Goal: Find specific page/section: Find specific page/section

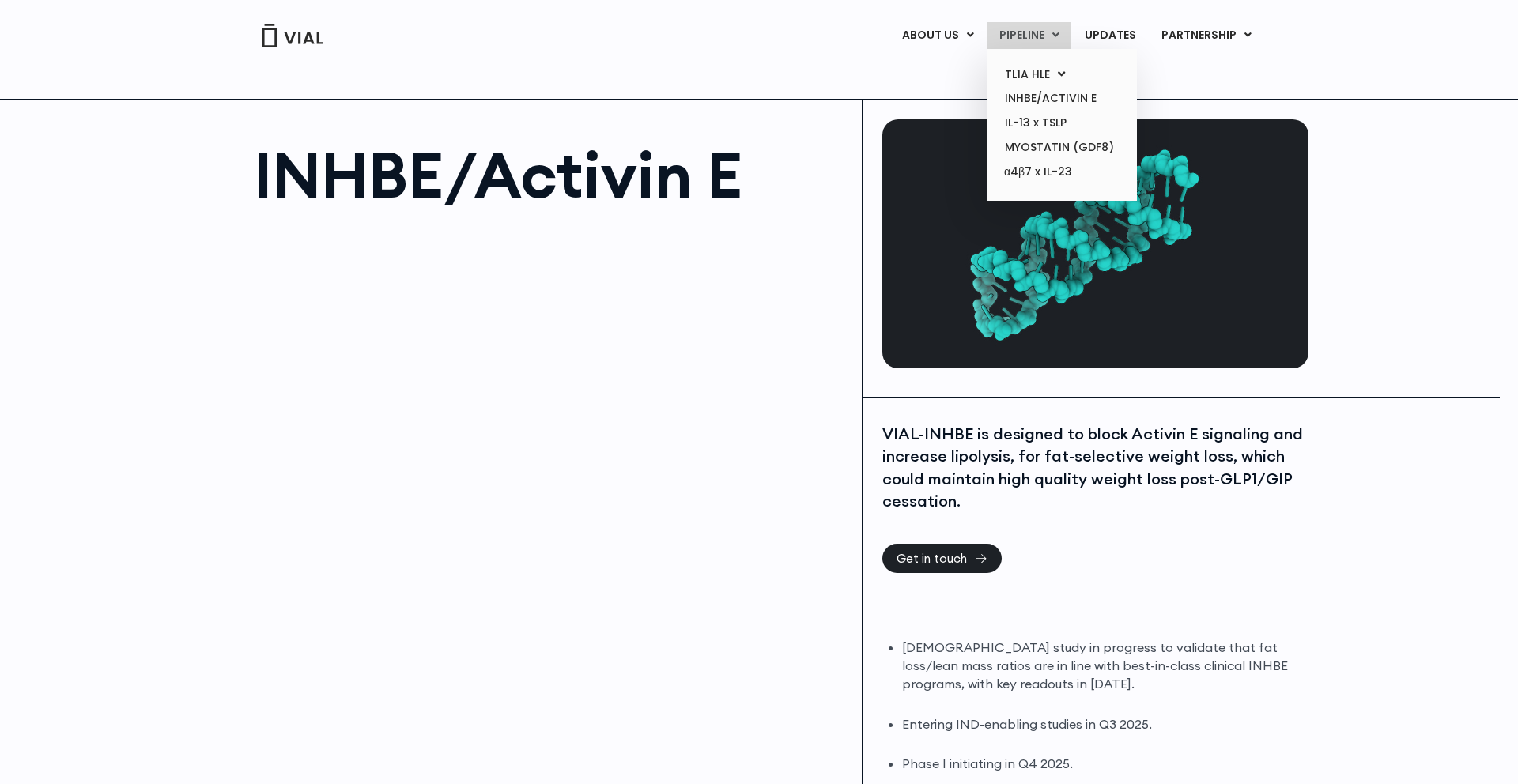
click at [1015, 30] on link "PIPELINE" at bounding box center [1029, 35] width 85 height 27
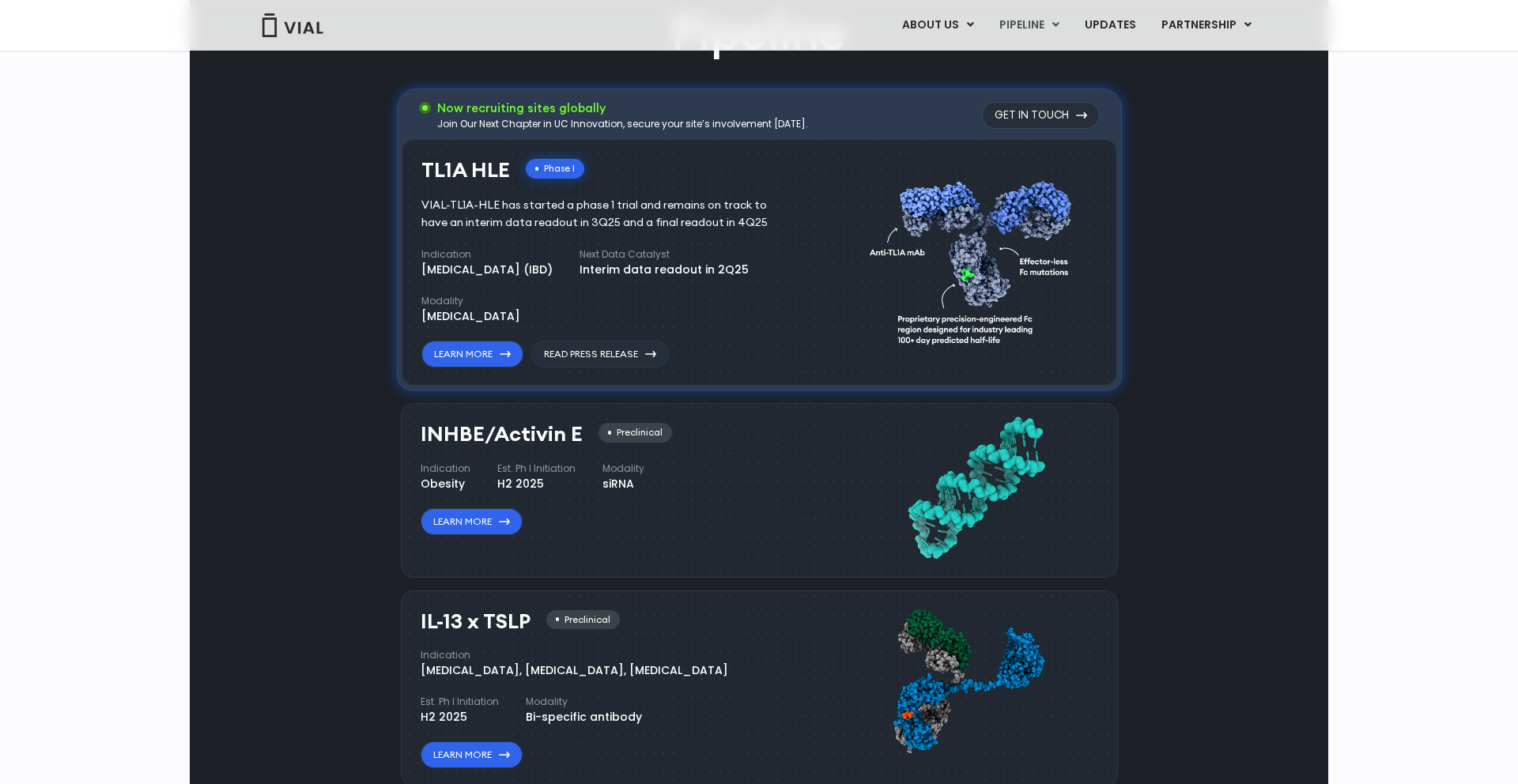
click at [1294, 318] on div "Pipeline Now recruiting sites globally Join Our Next Chapter in UC Innovation, …" at bounding box center [759, 585] width 1102 height 1170
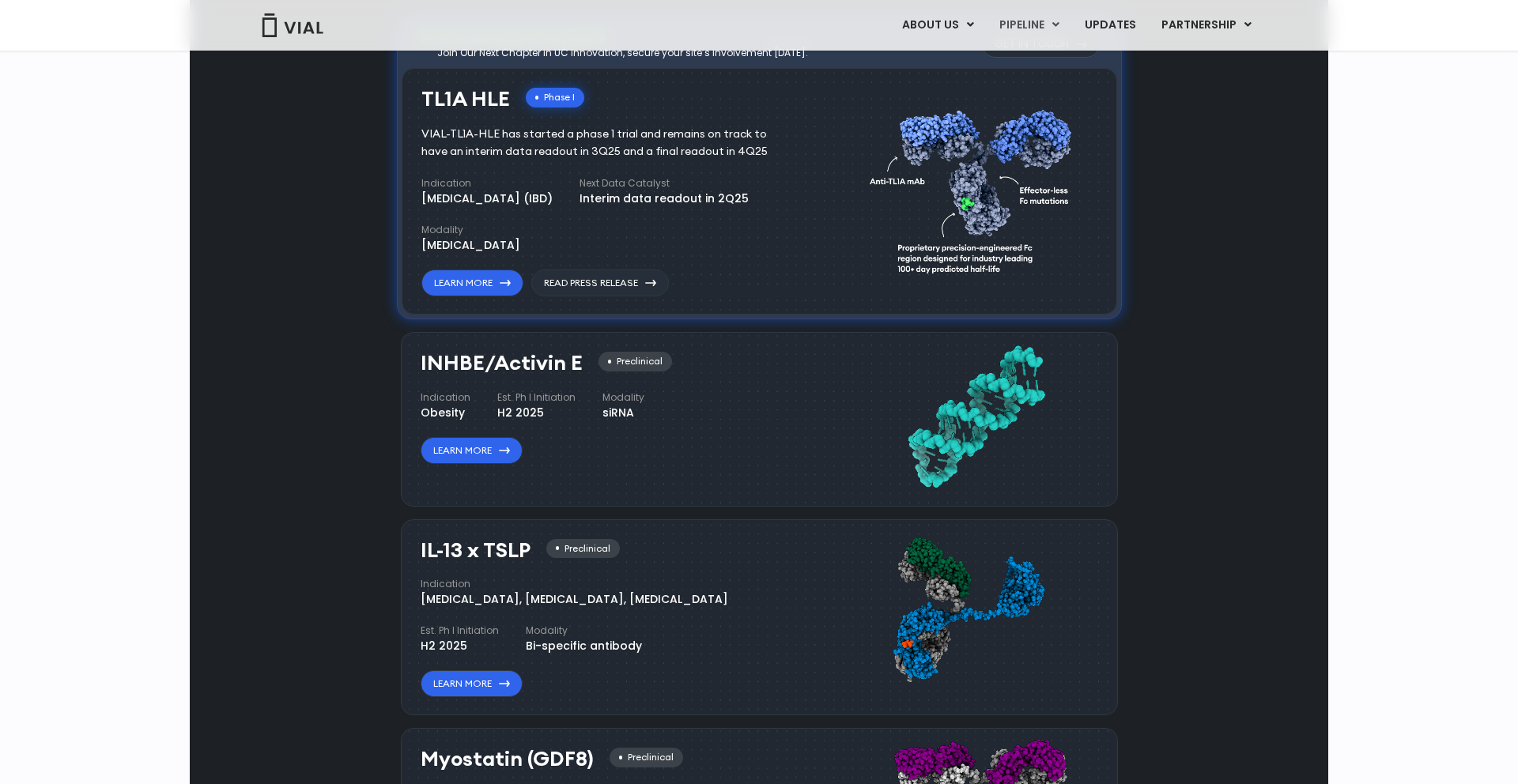
scroll to position [1244, 0]
click at [584, 479] on div "INHBE/Activin E Preclinical Indication Obesity Est. Ph I Initiation H2 2025 Mod…" at bounding box center [633, 415] width 425 height 144
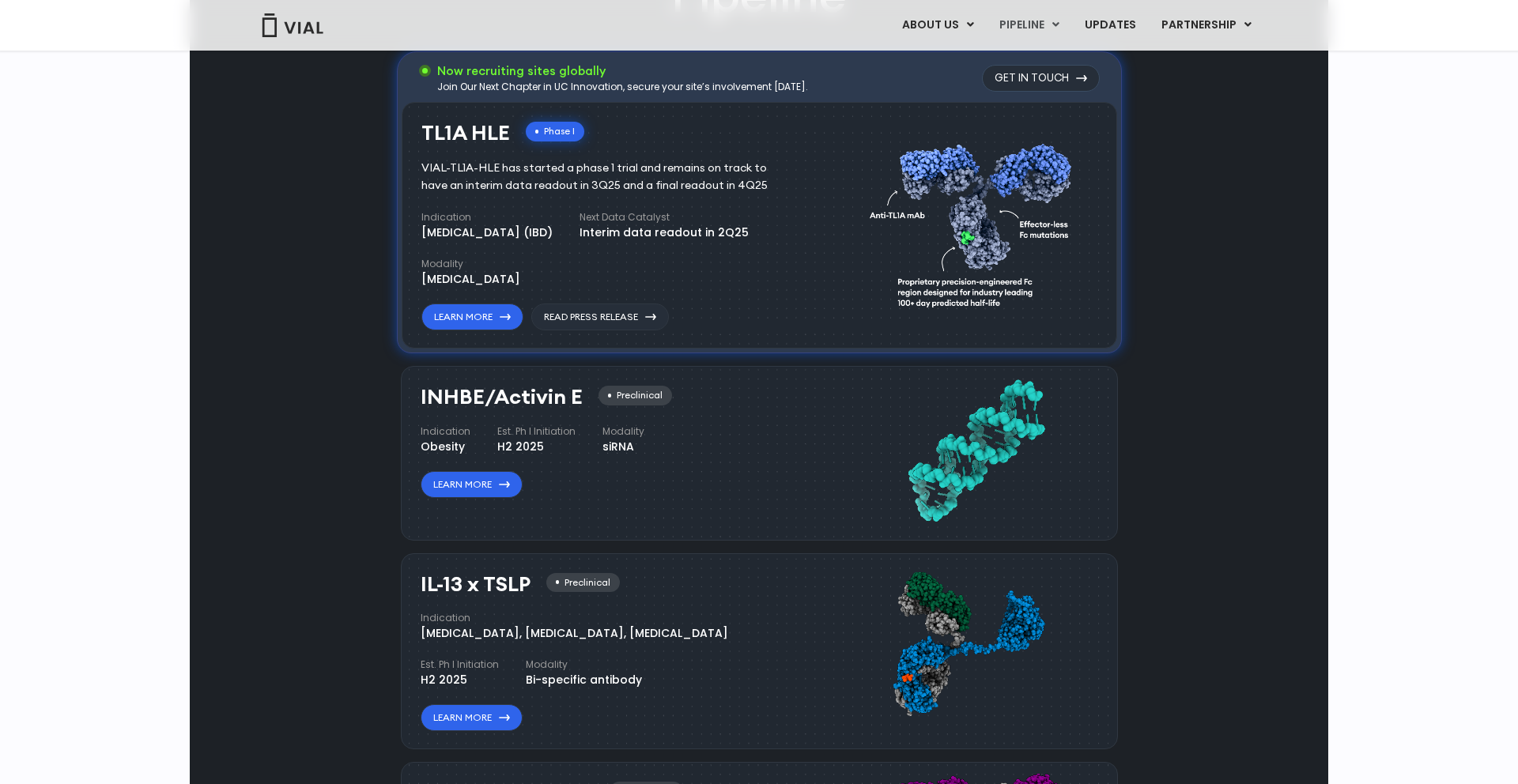
scroll to position [1232, 0]
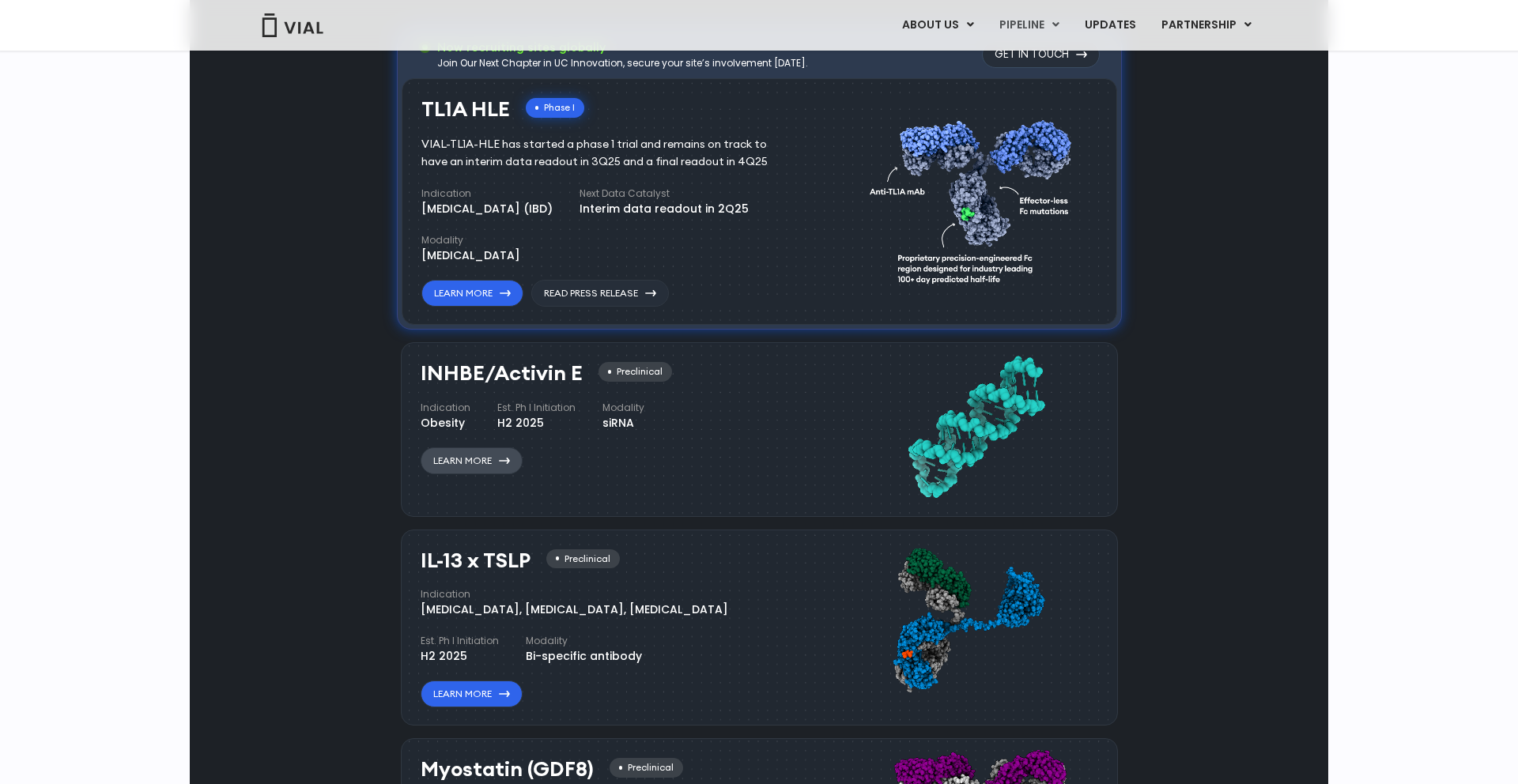
click at [470, 460] on link "Learn More" at bounding box center [471, 460] width 102 height 27
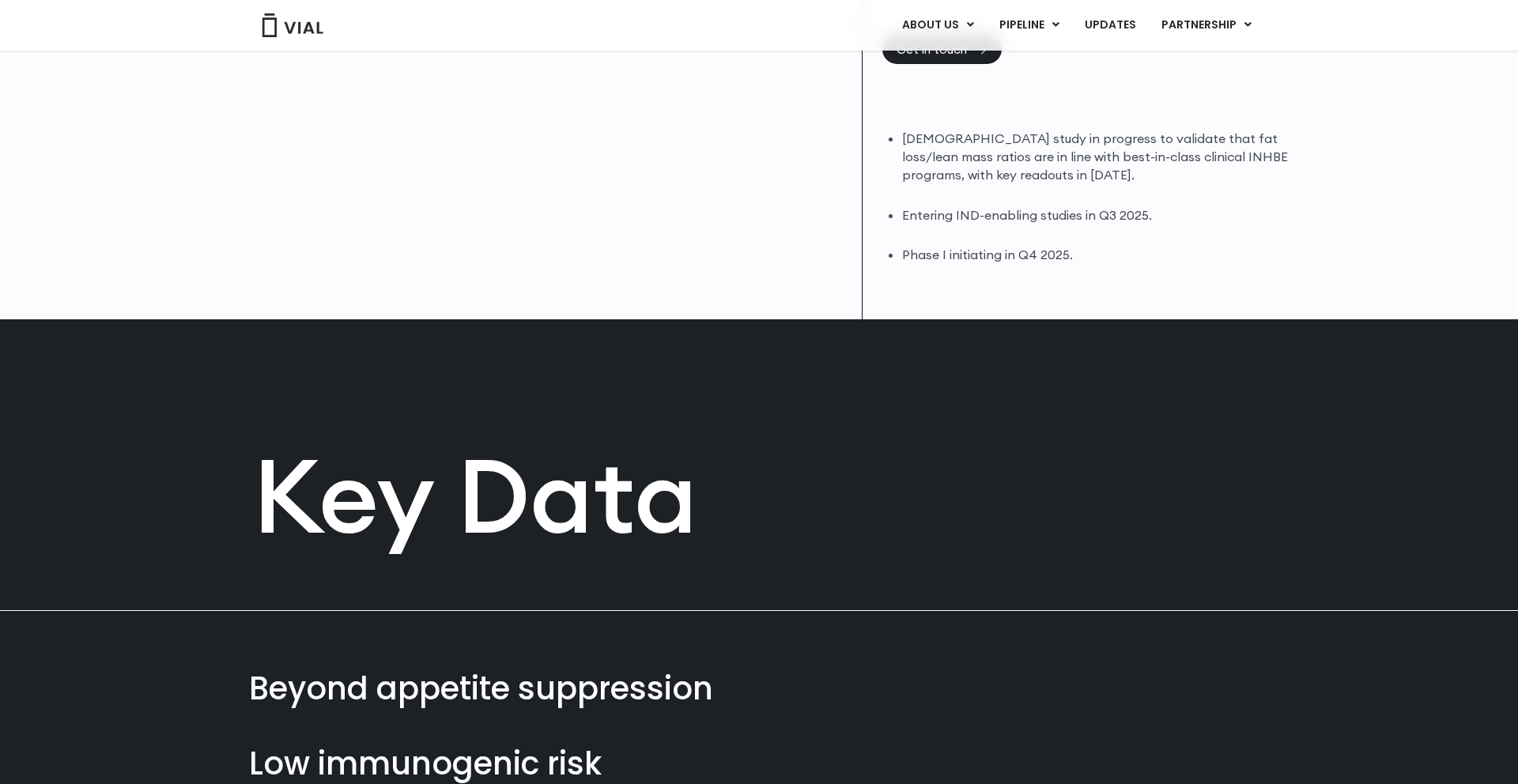
scroll to position [615, 0]
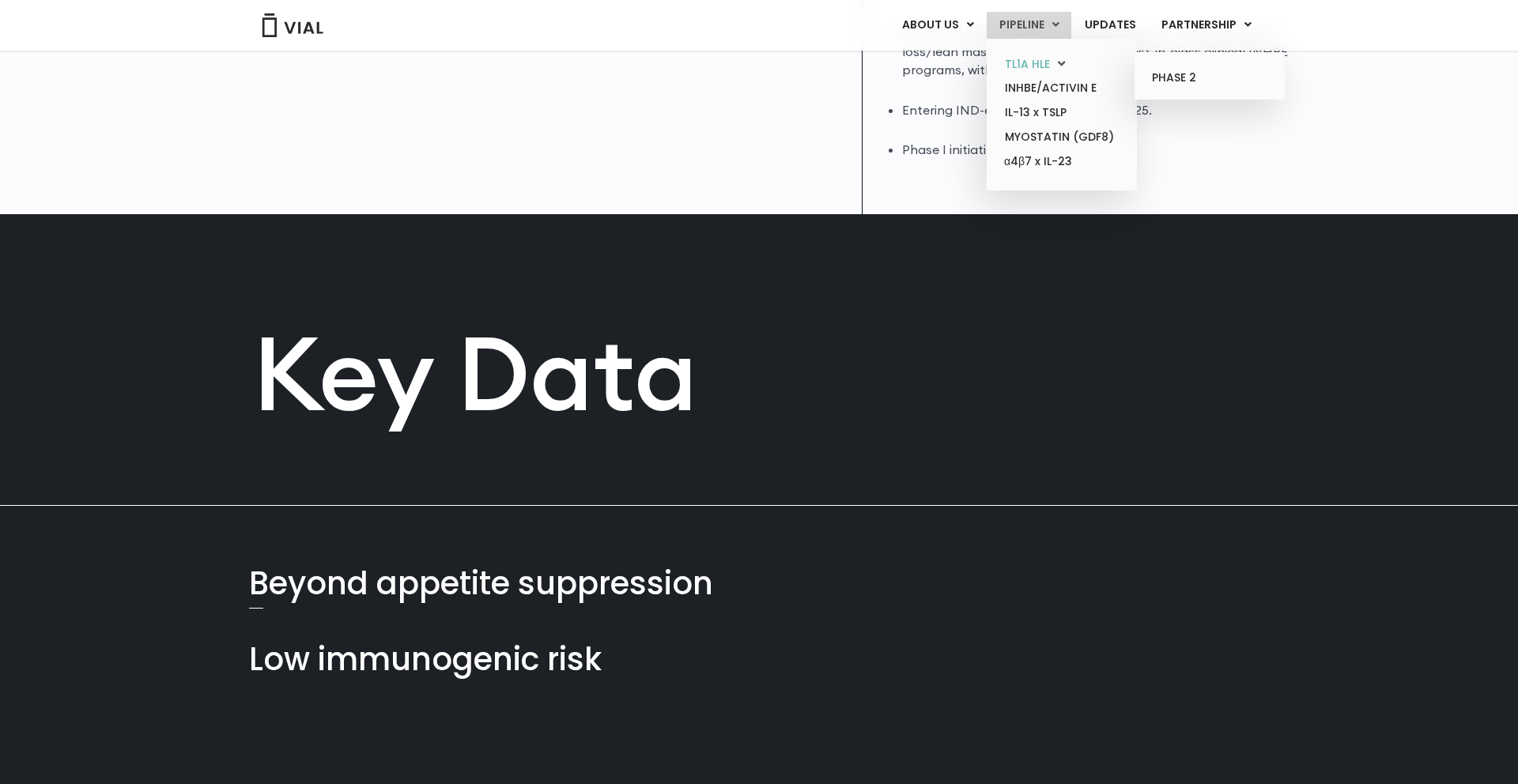
click at [1033, 66] on link "TL1A HLE" at bounding box center [1062, 64] width 139 height 25
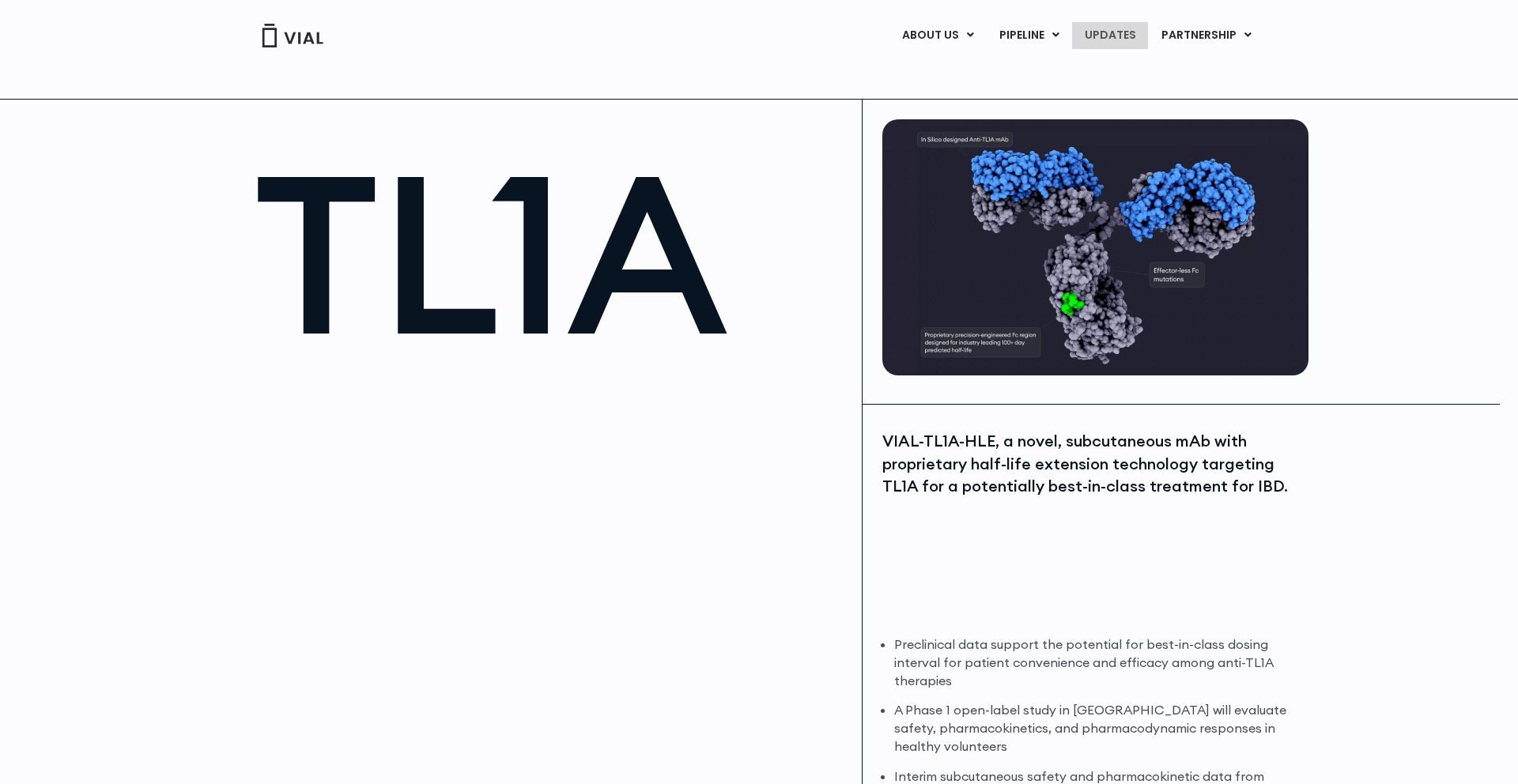
click at [1130, 39] on link "UPDATES" at bounding box center [1110, 35] width 76 height 27
